Goal: Task Accomplishment & Management: Manage account settings

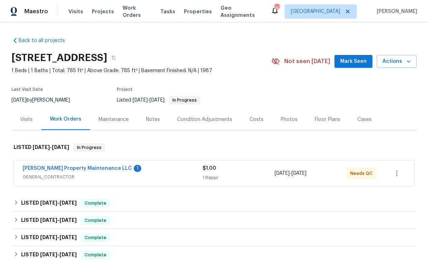
click at [56, 170] on link "[PERSON_NAME] Property Maintenance LLC" at bounding box center [77, 168] width 109 height 5
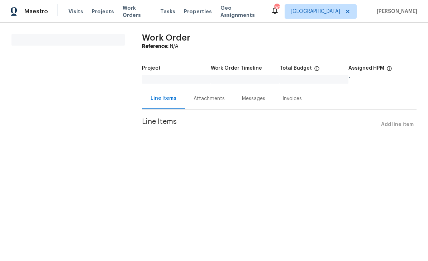
click at [205, 102] on div "Attachments" at bounding box center [209, 98] width 31 height 7
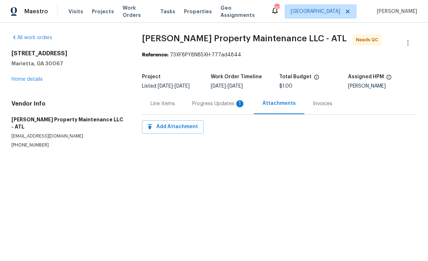
click at [213, 101] on div "Progress Updates 1" at bounding box center [218, 103] width 53 height 7
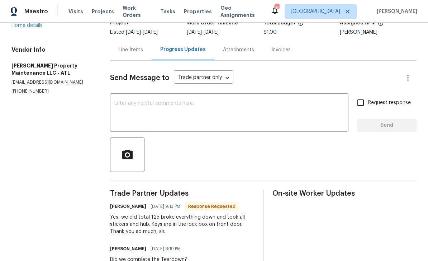
scroll to position [53, 0]
click at [125, 50] on div "Line Items" at bounding box center [131, 50] width 24 height 7
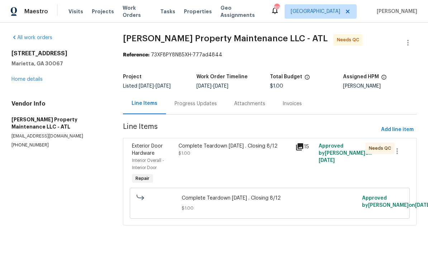
click at [143, 153] on span "Exterior Door Hardware" at bounding box center [147, 149] width 31 height 12
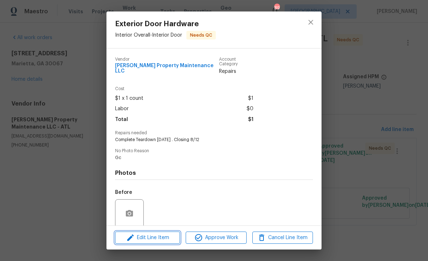
click at [152, 238] on span "Edit Line Item" at bounding box center [147, 237] width 61 height 9
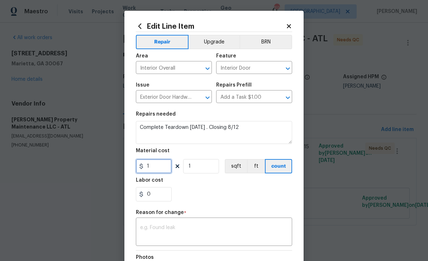
click at [152, 171] on input "1" at bounding box center [154, 166] width 36 height 14
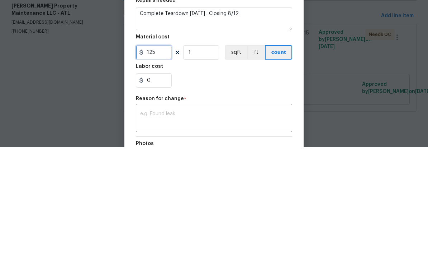
type input "125"
click at [189, 187] on div "0" at bounding box center [214, 194] width 156 height 14
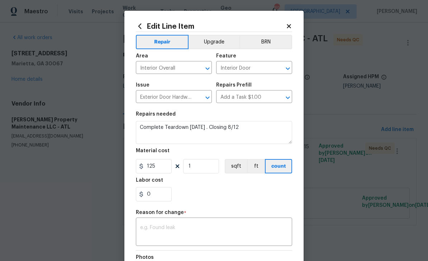
click at [149, 227] on textarea at bounding box center [214, 232] width 148 height 15
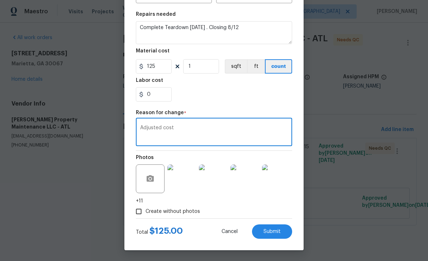
scroll to position [101, 0]
type textarea "Adjusted cost"
click at [272, 232] on span "Submit" at bounding box center [272, 231] width 17 height 5
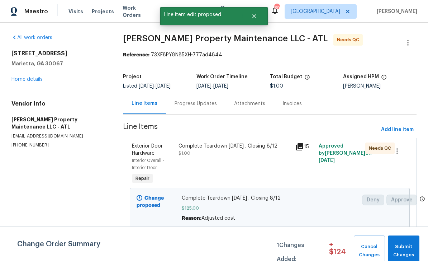
scroll to position [0, 0]
click at [144, 155] on span "Exterior Door Hardware" at bounding box center [147, 149] width 31 height 12
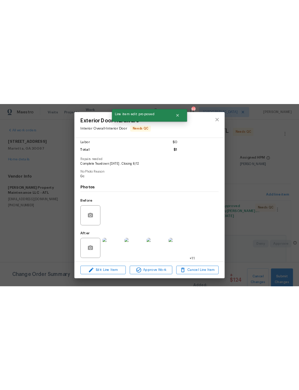
scroll to position [54, 0]
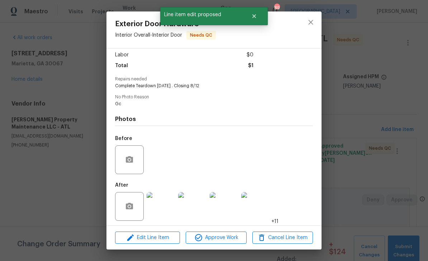
click at [168, 209] on img at bounding box center [161, 206] width 29 height 29
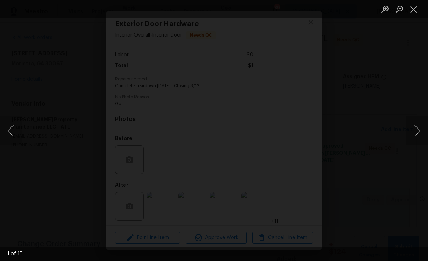
click at [284, 174] on img "Lightbox" at bounding box center [123, 127] width 471 height 287
click at [290, 167] on img "Lightbox" at bounding box center [123, 127] width 471 height 287
click at [302, 154] on img "Lightbox" at bounding box center [123, 127] width 471 height 287
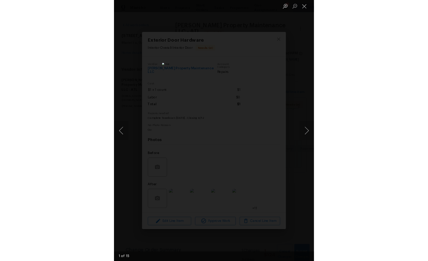
scroll to position [0, 0]
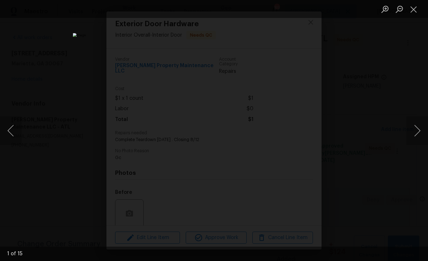
click at [418, 128] on button "Next image" at bounding box center [418, 130] width 22 height 29
click at [419, 128] on button "Next image" at bounding box center [418, 130] width 22 height 29
click at [421, 128] on button "Next image" at bounding box center [418, 130] width 22 height 29
click at [11, 125] on button "Previous image" at bounding box center [11, 130] width 22 height 29
click at [425, 125] on button "Next image" at bounding box center [418, 130] width 22 height 29
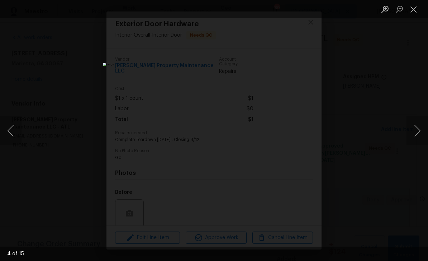
click at [423, 126] on button "Next image" at bounding box center [418, 130] width 22 height 29
click at [424, 126] on button "Next image" at bounding box center [418, 130] width 22 height 29
click at [425, 126] on button "Next image" at bounding box center [418, 130] width 22 height 29
click at [423, 126] on button "Next image" at bounding box center [418, 130] width 22 height 29
click at [422, 126] on button "Next image" at bounding box center [418, 130] width 22 height 29
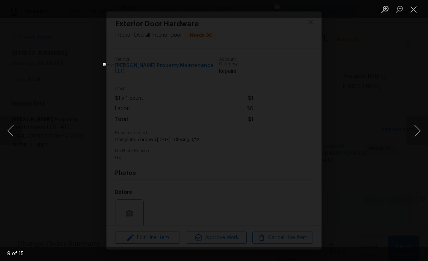
click at [422, 125] on button "Next image" at bounding box center [418, 130] width 22 height 29
click at [423, 125] on button "Next image" at bounding box center [418, 130] width 22 height 29
click at [424, 124] on button "Next image" at bounding box center [418, 130] width 22 height 29
click at [424, 125] on button "Next image" at bounding box center [418, 130] width 22 height 29
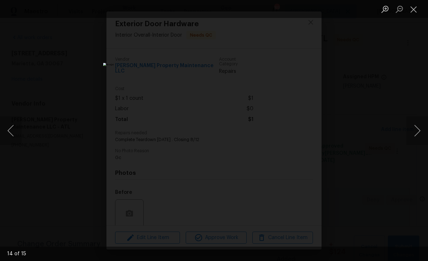
click at [416, 8] on button "Close lightbox" at bounding box center [414, 9] width 14 height 13
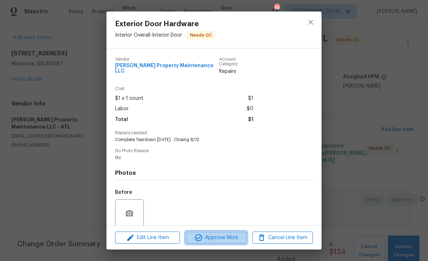
click at [221, 236] on span "Approve Work" at bounding box center [216, 237] width 56 height 9
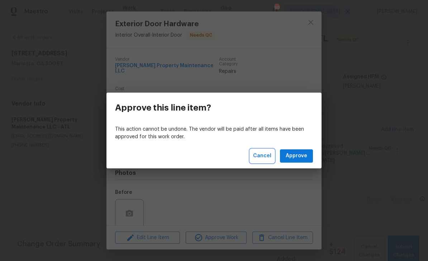
click at [266, 156] on span "Cancel" at bounding box center [262, 155] width 18 height 9
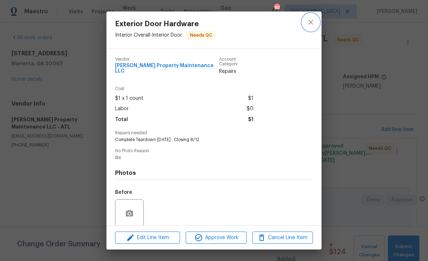
click at [313, 24] on icon "close" at bounding box center [310, 22] width 5 height 5
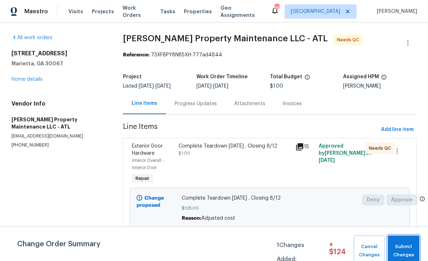
click at [406, 244] on span "Submit Changes" at bounding box center [404, 250] width 24 height 16
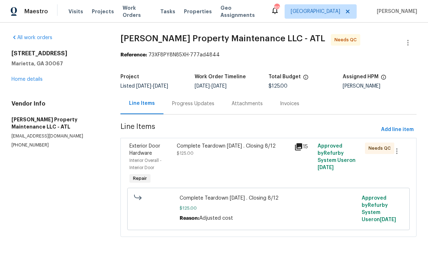
click at [140, 156] on div "Exterior Door Hardware" at bounding box center [150, 149] width 43 height 14
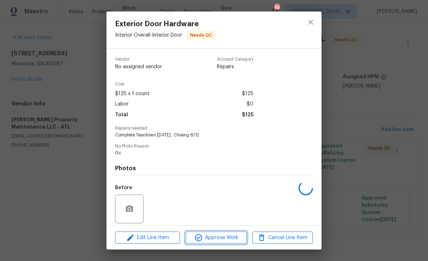
click at [221, 236] on span "Approve Work" at bounding box center [216, 237] width 56 height 9
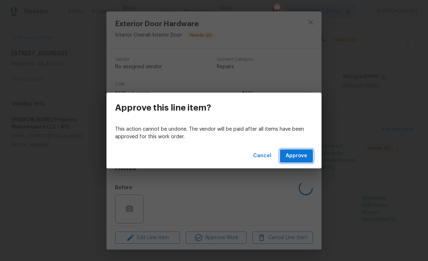
click at [305, 149] on button "Approve" at bounding box center [296, 155] width 33 height 13
